Goal: Information Seeking & Learning: Compare options

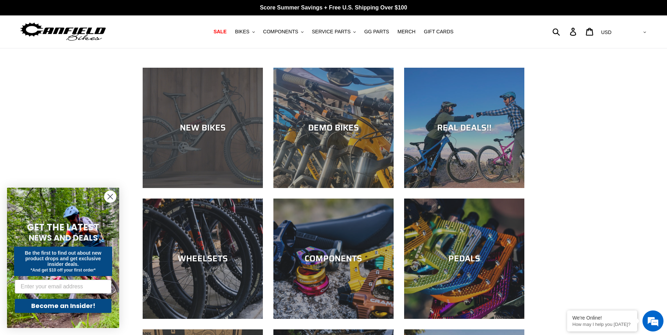
click at [218, 188] on div "NEW BIKES" at bounding box center [203, 188] width 120 height 0
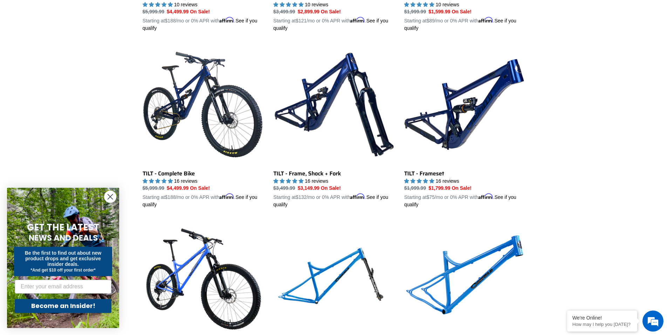
scroll to position [822, 0]
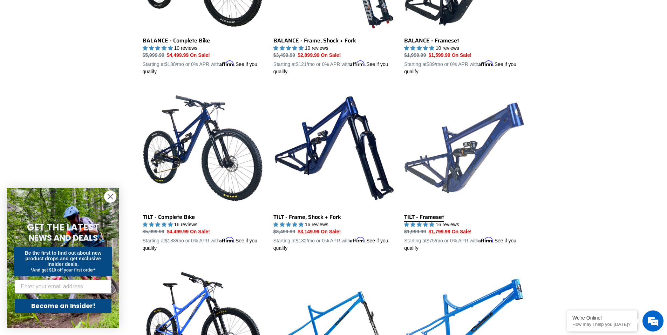
click at [463, 169] on link "TILT - Frameset" at bounding box center [464, 170] width 120 height 164
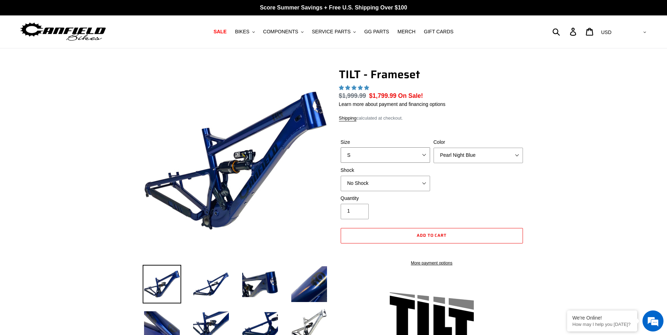
click at [341, 147] on select "S M L XL" at bounding box center [385, 154] width 89 height 15
select select "highest-rating"
select select "XL"
click option "XL" at bounding box center [0, 0] width 0 height 0
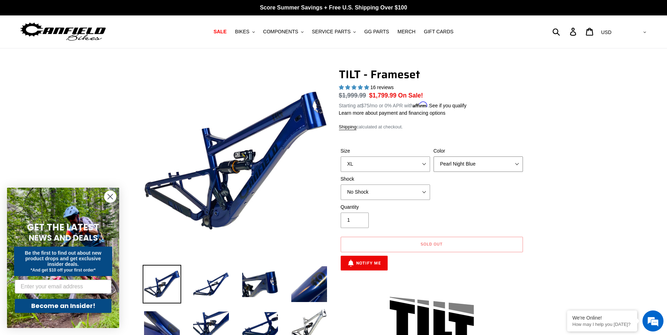
click at [434, 156] on select "Pearl Night Blue Stealth Silver" at bounding box center [478, 163] width 89 height 15
click at [490, 162] on select "Pearl Night Blue Stealth Silver" at bounding box center [478, 163] width 89 height 15
click at [341, 184] on select "No Shock Cane Creek DB Kitsuma Air RockShox Deluxe Ultimate Fox FLOAT X EXT Sto…" at bounding box center [385, 191] width 89 height 15
click option "Fox FLOAT X" at bounding box center [0, 0] width 0 height 0
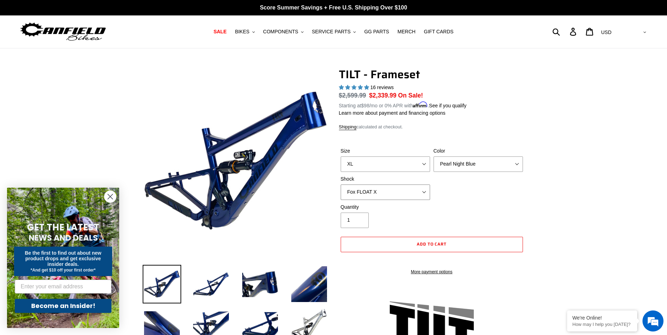
click at [341, 184] on select "No Shock Cane Creek DB Kitsuma Air RockShox Deluxe Ultimate Fox FLOAT X EXT Sto…" at bounding box center [385, 191] width 89 height 15
click option "EXT Storia Lok V3" at bounding box center [0, 0] width 0 height 0
click at [341, 184] on select "No Shock Cane Creek DB Kitsuma Air RockShox Deluxe Ultimate Fox FLOAT X EXT Sto…" at bounding box center [385, 191] width 89 height 15
click option "Cane Creek DB Kitsuma Air" at bounding box center [0, 0] width 0 height 0
click at [341, 184] on select "No Shock Cane Creek DB Kitsuma Air RockShox Deluxe Ultimate Fox FLOAT X EXT Sto…" at bounding box center [385, 191] width 89 height 15
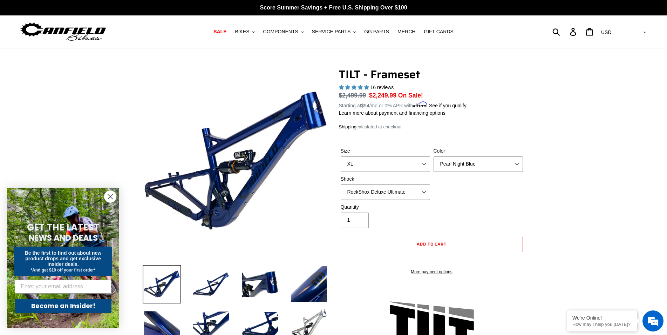
click option "RockShox Deluxe Ultimate" at bounding box center [0, 0] width 0 height 0
click at [341, 184] on select "No Shock Cane Creek DB Kitsuma Air RockShox Deluxe Ultimate Fox FLOAT X EXT Sto…" at bounding box center [385, 191] width 89 height 15
select select "Fox FLOAT X"
click option "Fox FLOAT X" at bounding box center [0, 0] width 0 height 0
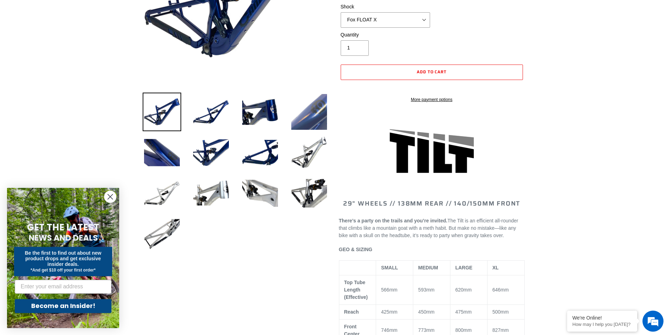
scroll to position [36, 0]
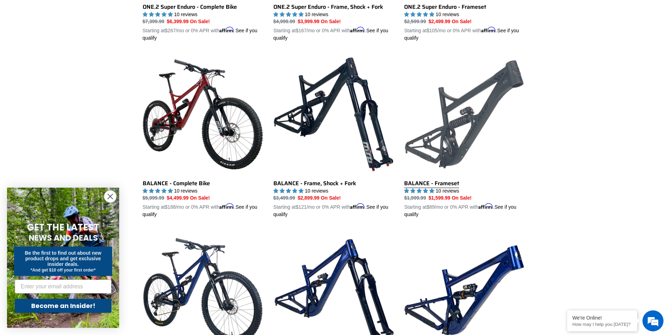
scroll to position [679, 0]
click at [475, 126] on link "BALANCE - Frameset" at bounding box center [464, 136] width 120 height 164
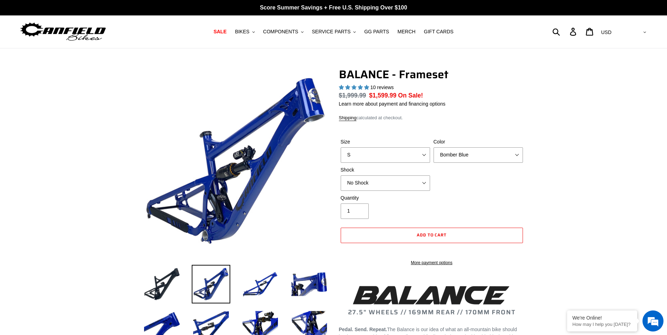
select select "highest-rating"
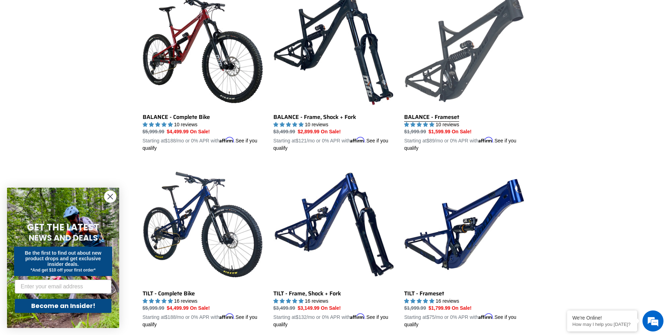
scroll to position [786, 0]
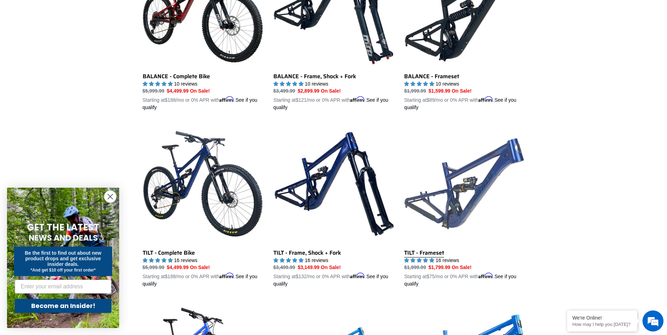
click at [469, 205] on link "TILT - Frameset" at bounding box center [464, 205] width 120 height 164
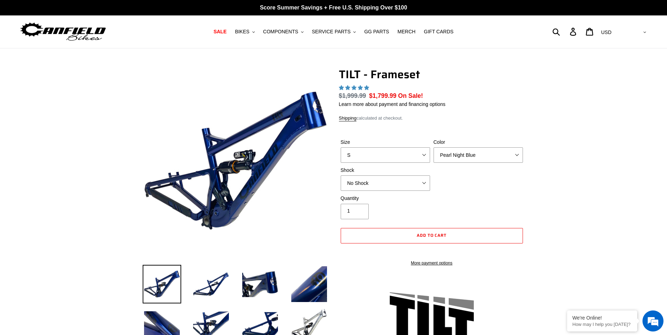
scroll to position [214, 0]
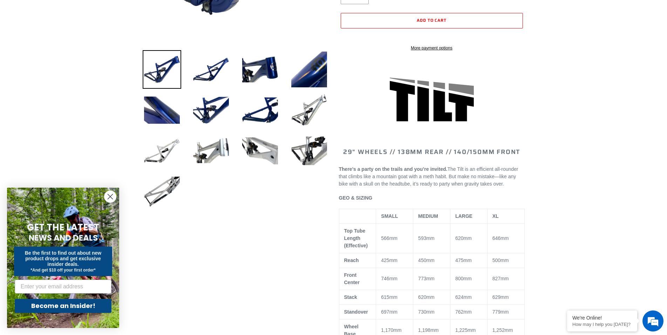
select select "highest-rating"
